Goal: Information Seeking & Learning: Learn about a topic

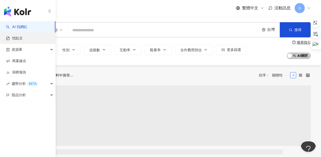
click at [13, 37] on link "找貼文" at bounding box center [14, 38] width 17 height 5
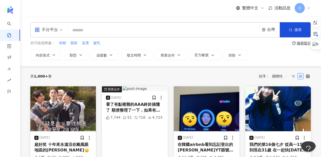
click at [176, 8] on div "繁體中文 活動訊息 D" at bounding box center [170, 8] width 281 height 16
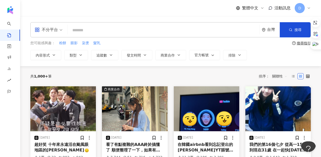
click at [87, 30] on input "search" at bounding box center [164, 30] width 188 height 11
type input "*"
type input "**"
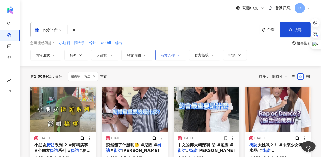
click at [157, 55] on button "商業合作" at bounding box center [170, 55] width 31 height 10
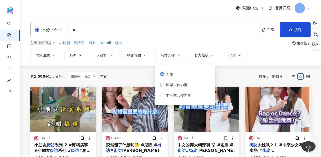
click at [171, 86] on span "商業合作內容" at bounding box center [176, 85] width 25 height 6
click at [273, 53] on div "內容形式 類型 追蹤數 發文時間 商業合作 官方帳號 排除 不限 商業合作內容 非商業合作內容" at bounding box center [170, 55] width 281 height 10
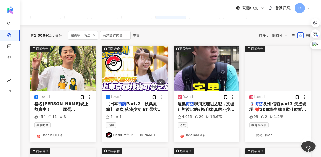
scroll to position [47, 0]
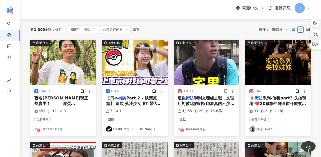
click at [199, 97] on span "聊到文理組之戰，文理組對彼此的刻板印象真的不少！ 文理組之戰" at bounding box center [206, 104] width 57 height 16
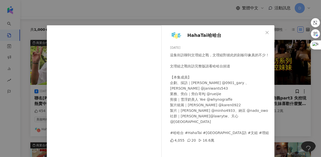
click at [298, 79] on div "HahaTai哈哈台 [DATE] 這集街訪聊到文理組之戰，文理組對彼此的刻板印象真的不少！ 文理組之戰街訪完整版請看哈哈台頻道 【本集成員】 企劃、採訪｜[…" at bounding box center [160, 78] width 321 height 157
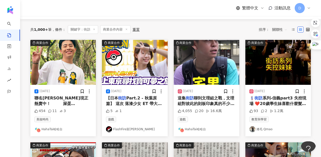
scroll to position [0, 0]
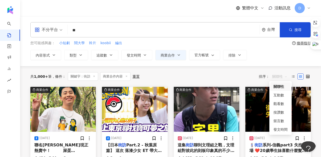
click at [273, 74] on span "關聯性" at bounding box center [279, 77] width 15 height 8
click at [228, 81] on div "共 1,000+ 筆 條件 ： 關鍵字：街訪 商業合作內容 重置 排序： 關聯性" at bounding box center [170, 76] width 281 height 21
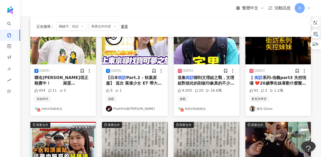
scroll to position [165, 0]
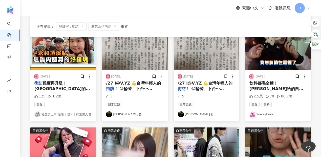
click at [256, 85] on span "飲料都喝全糖！[PERSON_NAME]給的自信！? #反骨 #" at bounding box center [276, 89] width 54 height 16
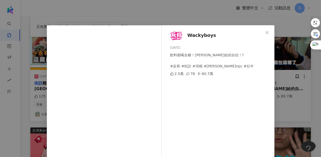
click at [295, 81] on div "Wackyboys [DATE] 飲料都喝全糖！[PERSON_NAME]給的自信！? #反骨 #街訪 #培根 #[PERSON_NAME]npc #社牛 2…" at bounding box center [160, 78] width 321 height 157
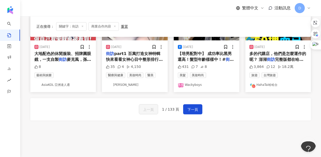
scroll to position [319, 0]
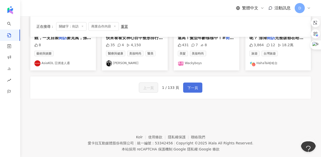
click at [196, 84] on button "下一頁" at bounding box center [192, 88] width 19 height 10
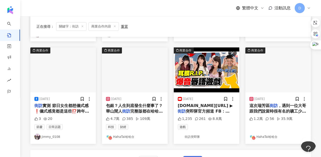
scroll to position [279, 0]
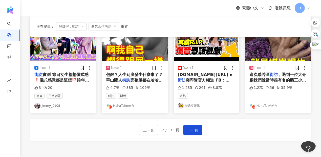
click at [278, 75] on span "，遇到一位大哥跟我們說當時很有名的礦工少女的照片就是他媽媽，索性帶我們前進他家，聽到他媽媽講述當時的故事... 這段台語的翻譯要感謝公視台語台 @kongsi…" at bounding box center [277, 94] width 57 height 45
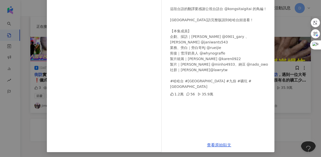
scroll to position [68, 0]
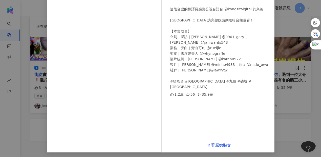
click at [289, 70] on div "HahaTai哈哈台 [DATE] 這次[GEOGRAPHIC_DATA]訪，遇到一位大哥跟我們說當時很有名的礦工少女的照片就是他媽媽，索性帶我們前進他家，聽…" at bounding box center [160, 78] width 321 height 157
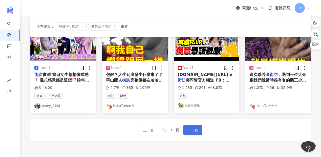
click at [187, 131] on button "下一頁" at bounding box center [192, 130] width 19 height 10
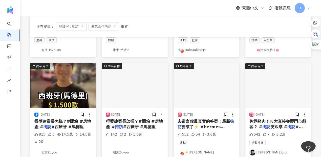
scroll to position [132, 0]
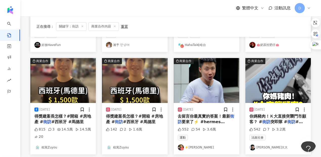
click at [200, 121] on span "要來了⚡️ #hermes #airjordan #1985 #" at bounding box center [201, 125] width 47 height 10
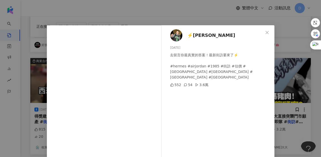
click at [283, 103] on div "⚡️[PERSON_NAME] Green [DATE] 去留言你最真實的答案！最新街訪要來了⚡️ #hermes #airjordan #1985 #街訪 …" at bounding box center [160, 78] width 321 height 157
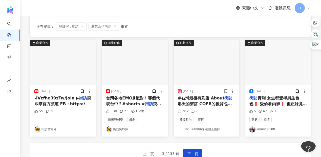
scroll to position [253, 0]
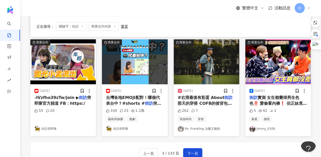
click at [224, 101] on span "那天的穿搭 COFB的後背包造型很帥 還有我最愛的橘色🧡 Cap @ij_taichung Top @gu_taiwan Bottom @illustriou…" at bounding box center [206, 129] width 57 height 56
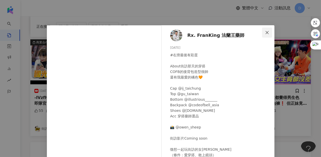
click at [268, 36] on button "Close" at bounding box center [267, 33] width 10 height 10
